Goal: Transaction & Acquisition: Purchase product/service

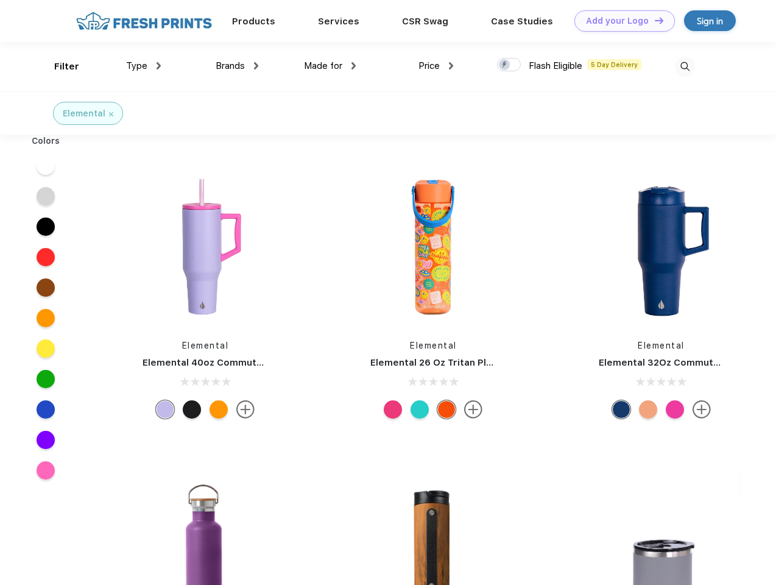
click at [620, 21] on link "Add your Logo Design Tool" at bounding box center [624, 20] width 100 height 21
click at [0, 0] on div "Design Tool" at bounding box center [0, 0] width 0 height 0
click at [653, 20] on link "Add your Logo Design Tool" at bounding box center [624, 20] width 100 height 21
click at [58, 66] on div "Filter" at bounding box center [66, 67] width 25 height 14
click at [144, 66] on span "Type" at bounding box center [136, 65] width 21 height 11
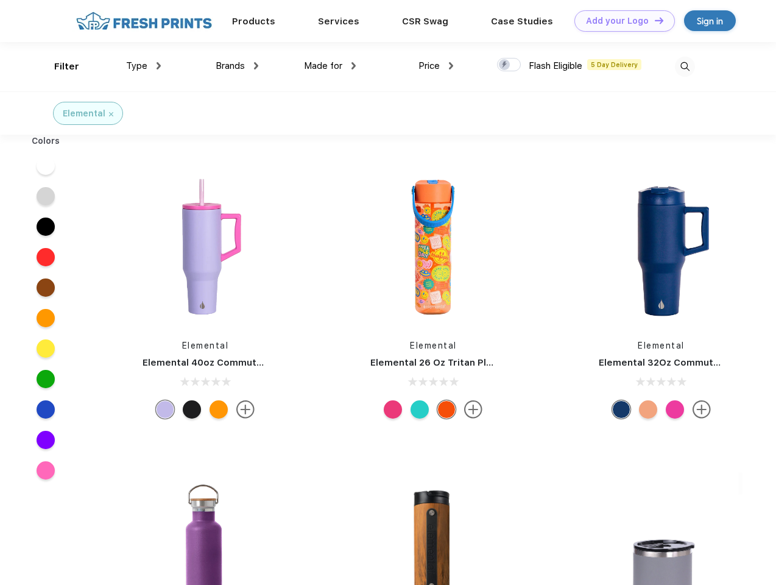
click at [237, 66] on span "Brands" at bounding box center [230, 65] width 29 height 11
click at [330, 66] on span "Made for" at bounding box center [323, 65] width 38 height 11
click at [436, 66] on span "Price" at bounding box center [428, 65] width 21 height 11
click at [509, 65] on div at bounding box center [509, 64] width 24 height 13
click at [505, 65] on input "checkbox" at bounding box center [501, 61] width 8 height 8
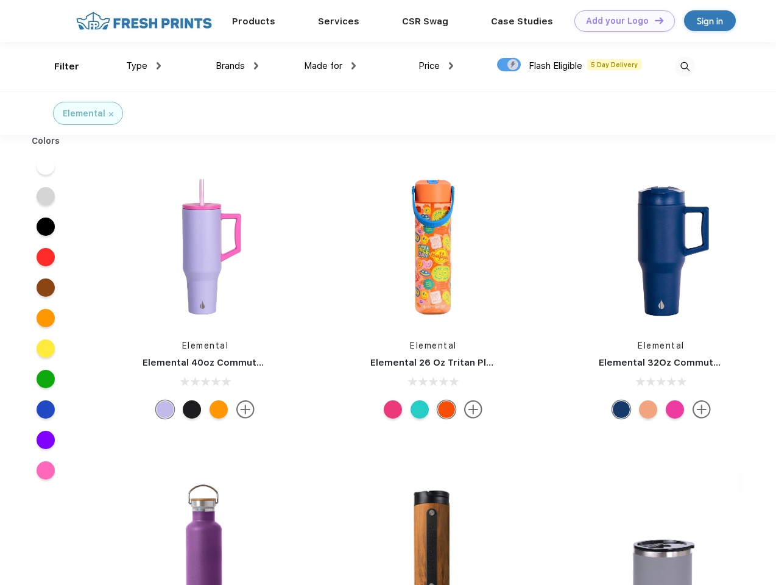
click at [684, 66] on img at bounding box center [685, 67] width 20 height 20
